Goal: Navigation & Orientation: Find specific page/section

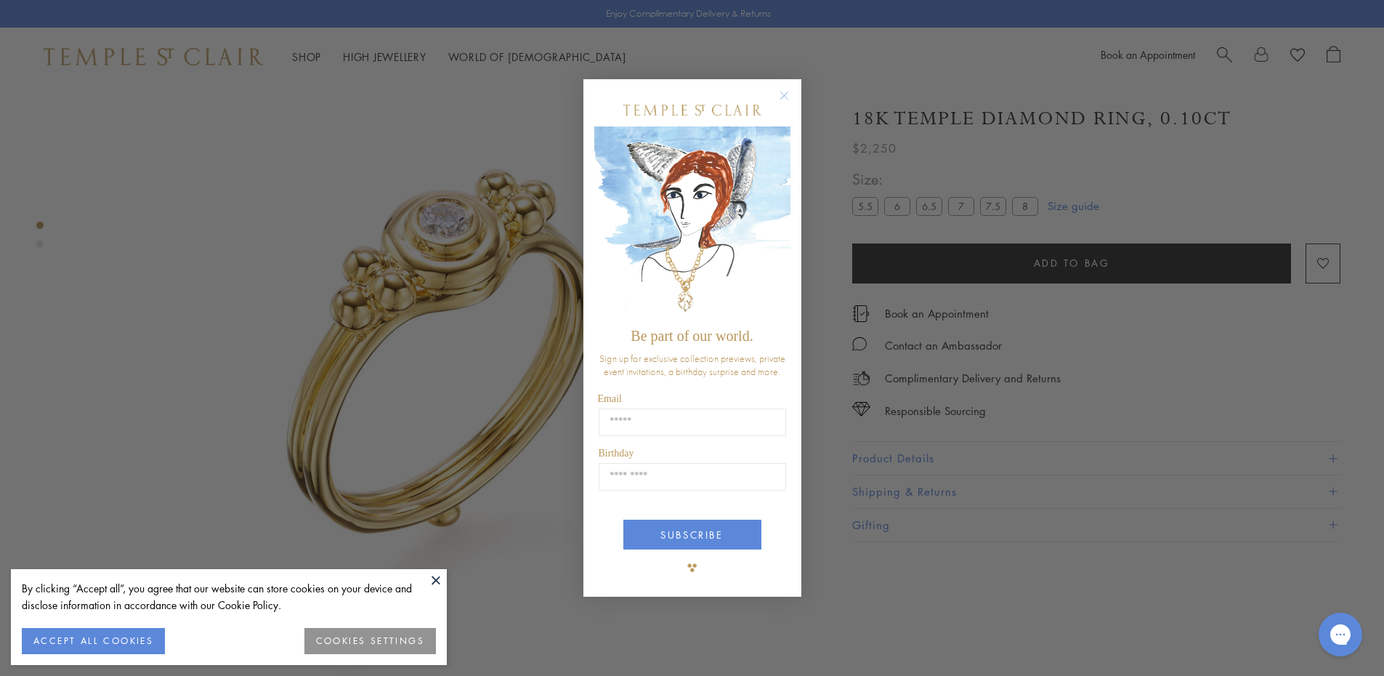
click at [780, 92] on circle "Close dialog" at bounding box center [783, 95] width 17 height 17
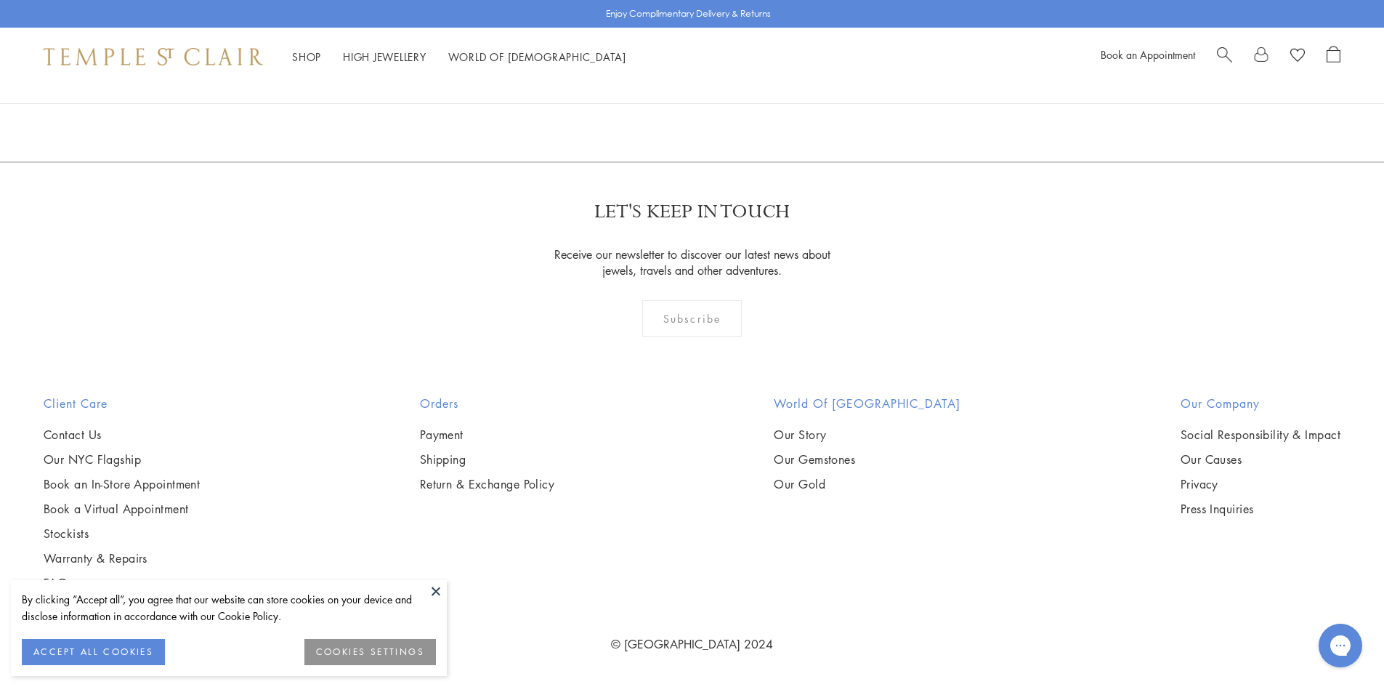
drag, startPoint x: 1392, startPoint y: 37, endPoint x: 1394, endPoint y: 559, distance: 522.3
click at [361, 52] on link "High Jewellery High Jewellery" at bounding box center [385, 56] width 84 height 15
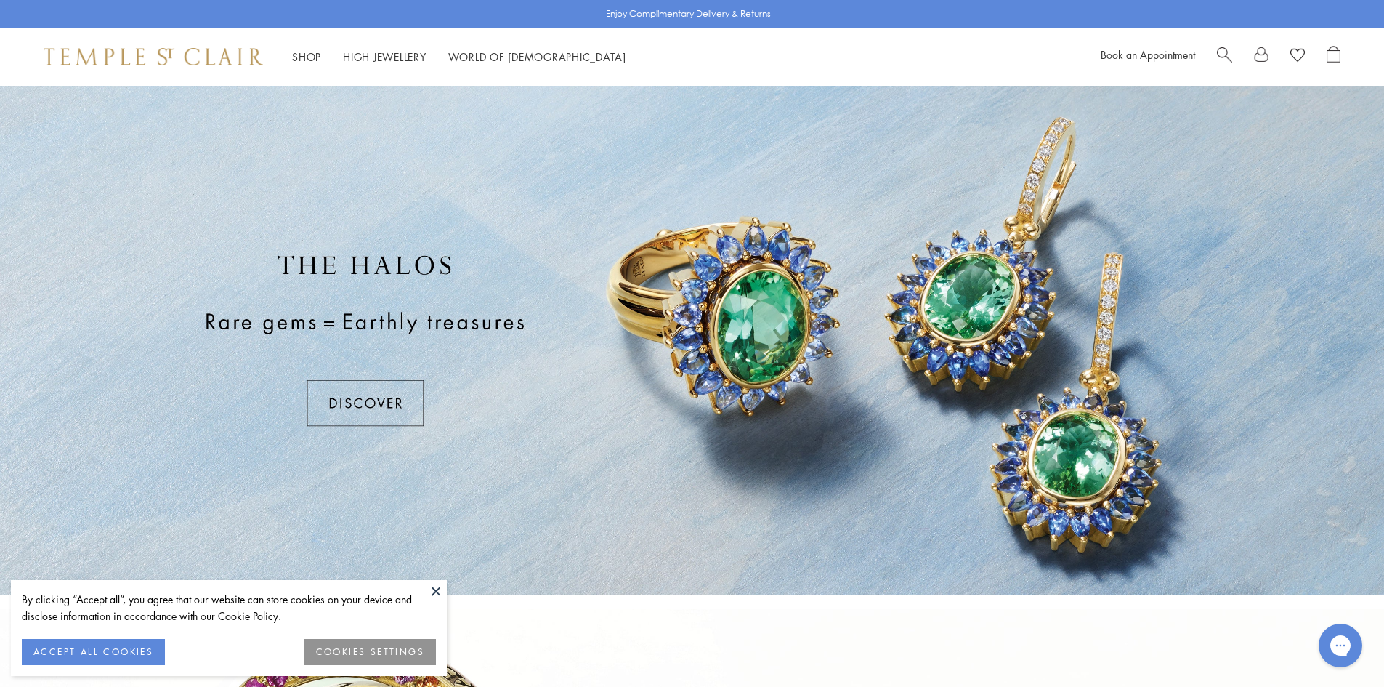
click at [432, 588] on button at bounding box center [436, 591] width 22 height 22
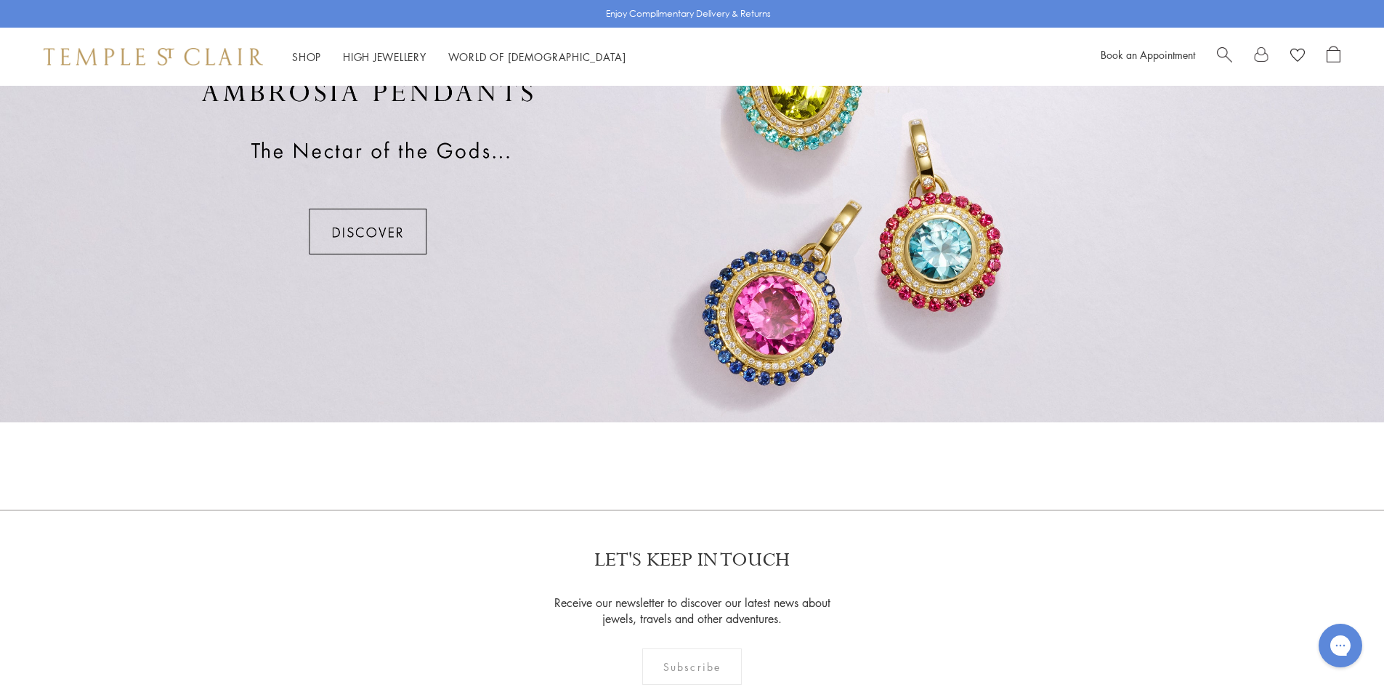
scroll to position [1220, 0]
drag, startPoint x: 1393, startPoint y: 39, endPoint x: 1394, endPoint y: 397, distance: 357.4
click at [378, 212] on div at bounding box center [692, 165] width 1384 height 509
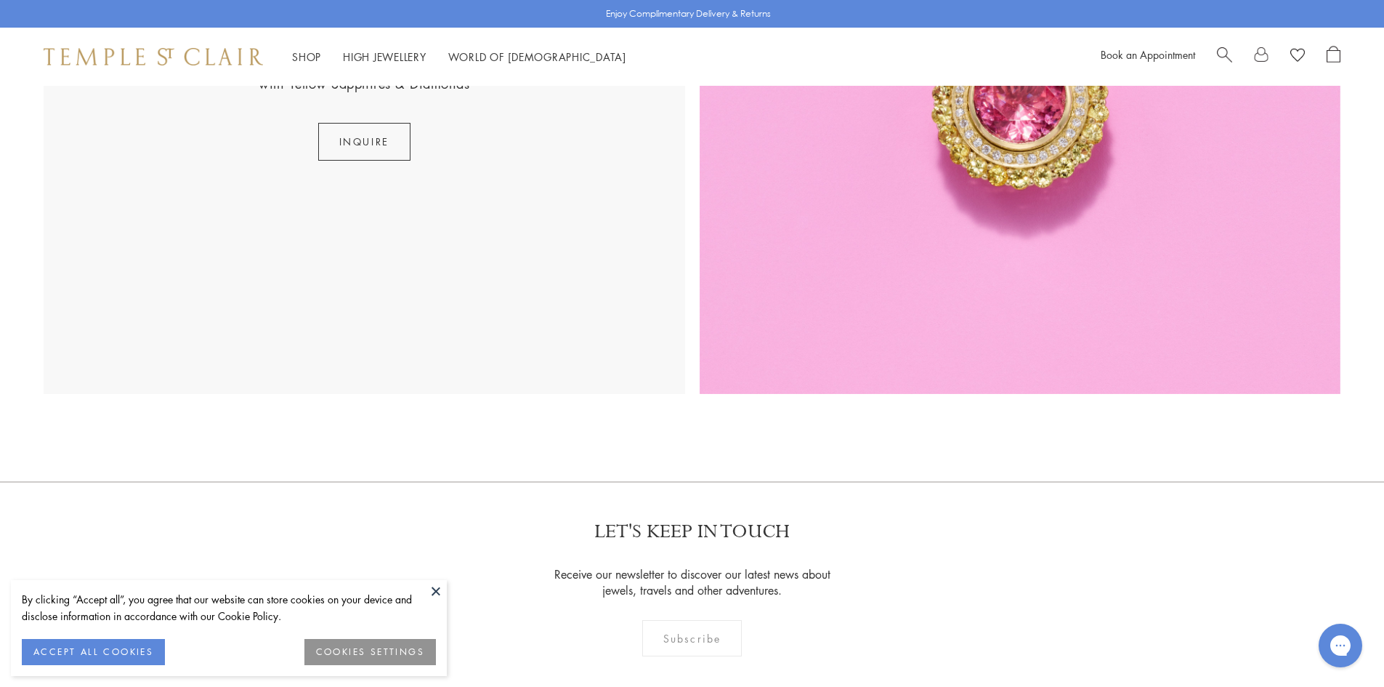
scroll to position [3457, 0]
